Goal: Task Accomplishment & Management: Manage account settings

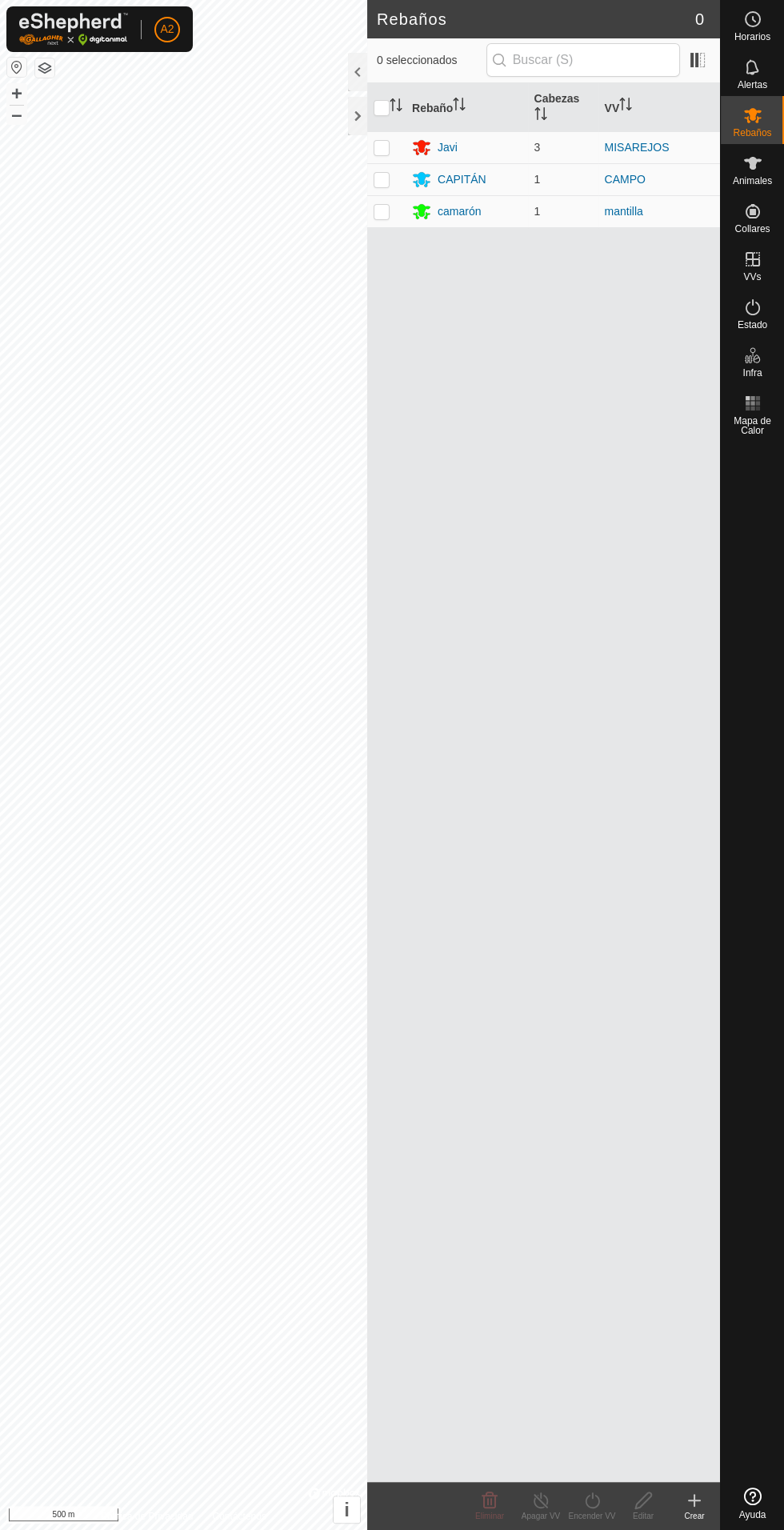
click at [456, 205] on font "camarón" at bounding box center [460, 211] width 43 height 13
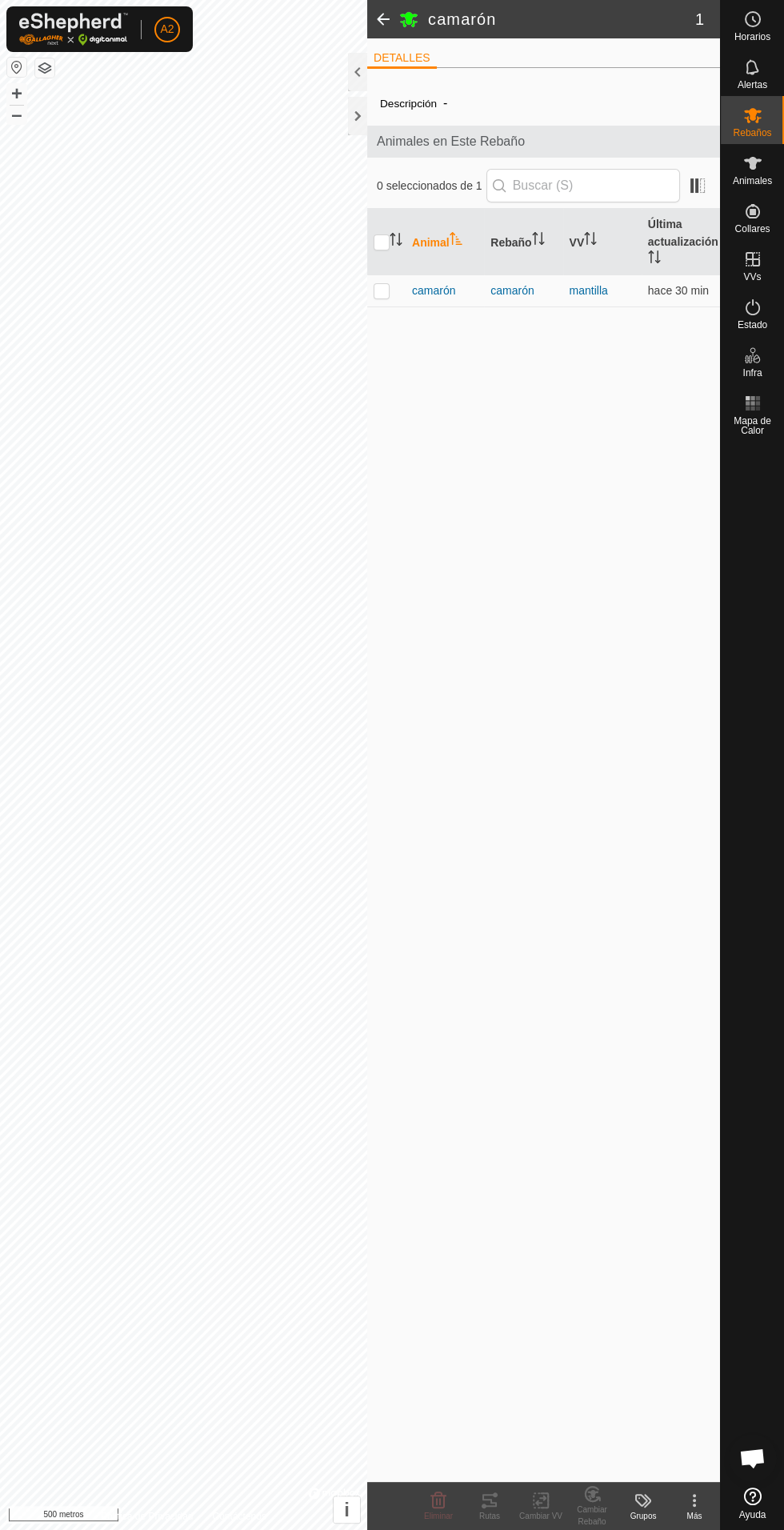
click at [440, 289] on font "camarón" at bounding box center [434, 290] width 43 height 13
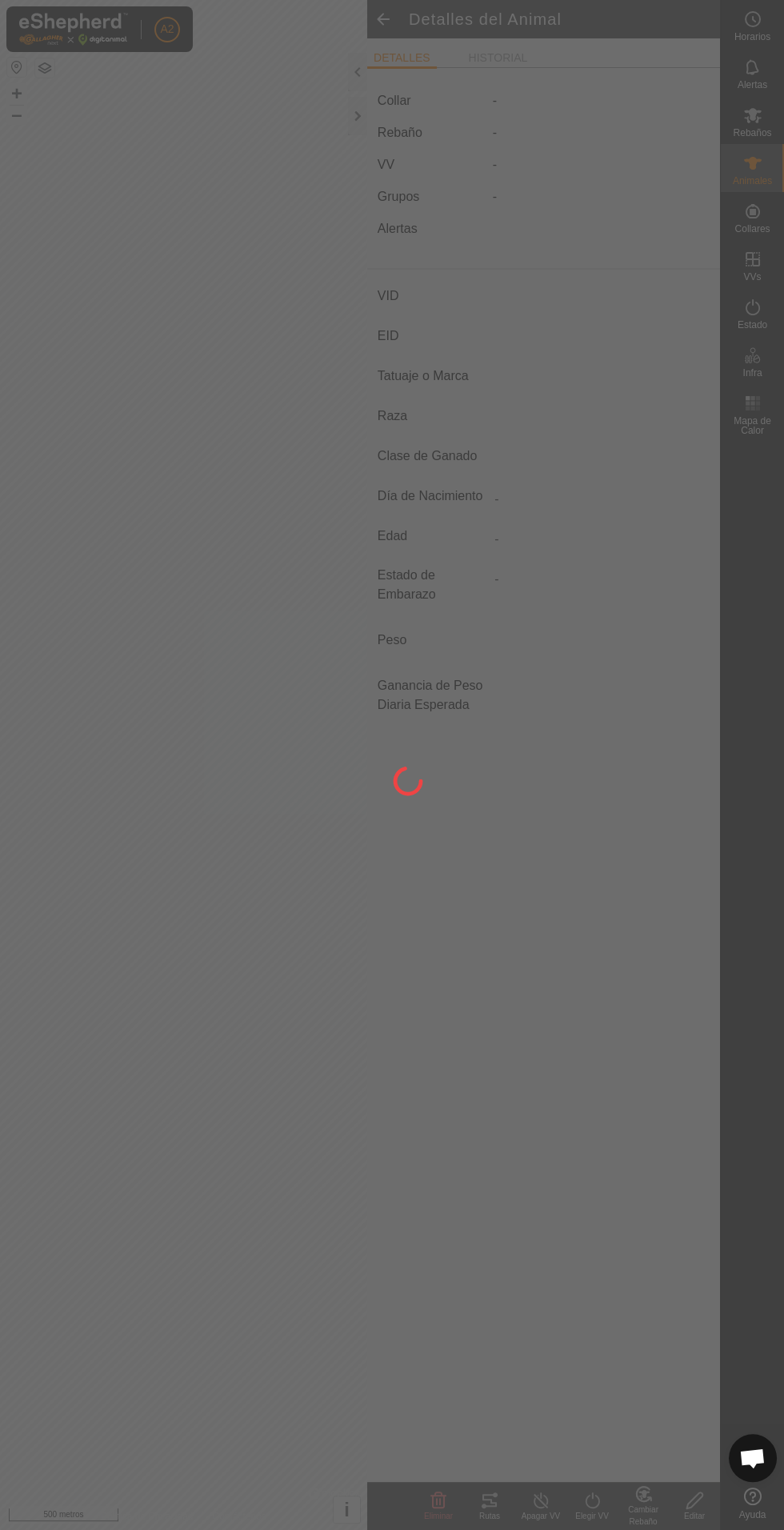
type input "camaron"
type input "-"
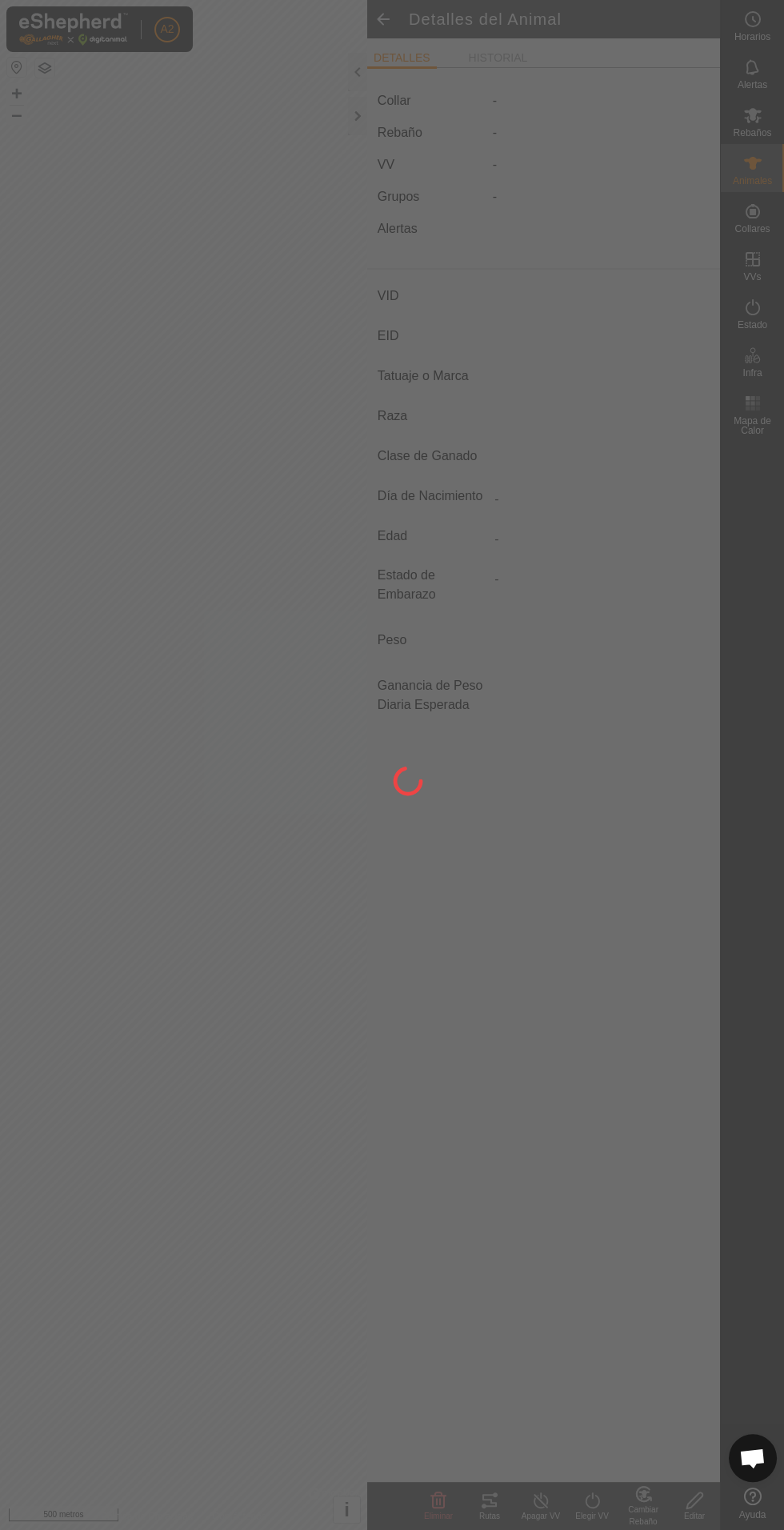
type input "0 kg"
type input "-"
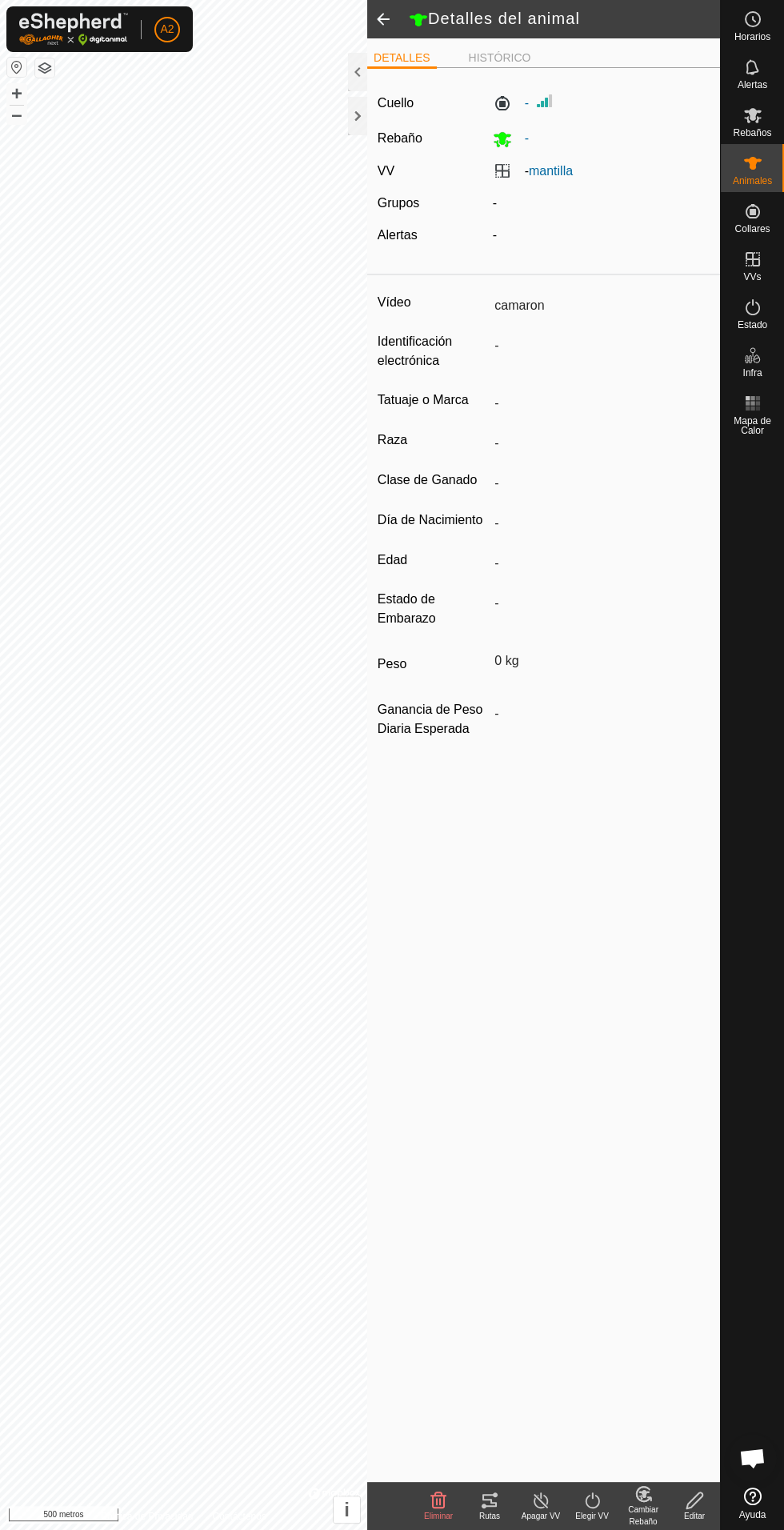
click at [496, 1494] on icon at bounding box center [489, 1500] width 14 height 13
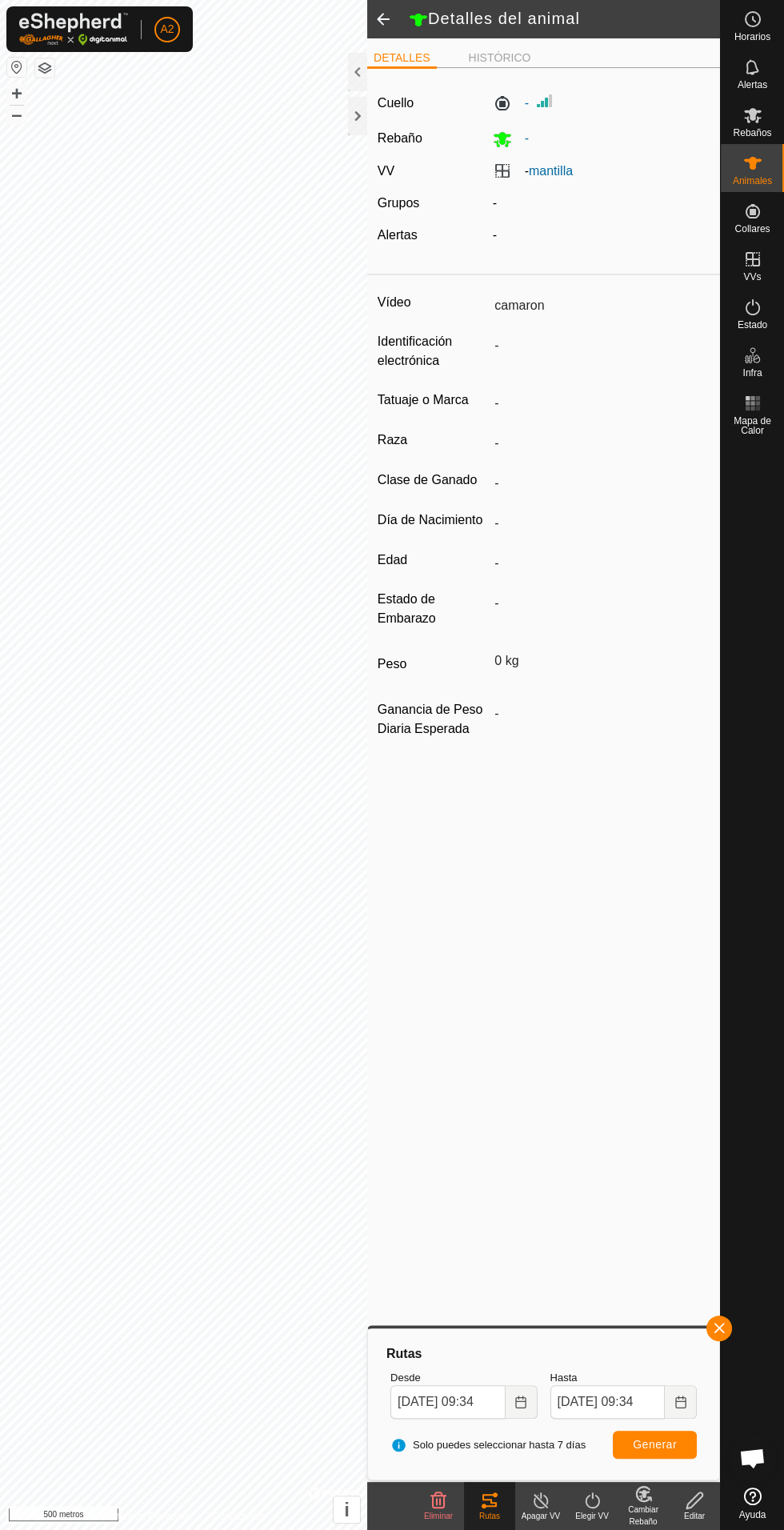
click at [352, 125] on div at bounding box center [357, 116] width 19 height 38
